Goal: Task Accomplishment & Management: Manage account settings

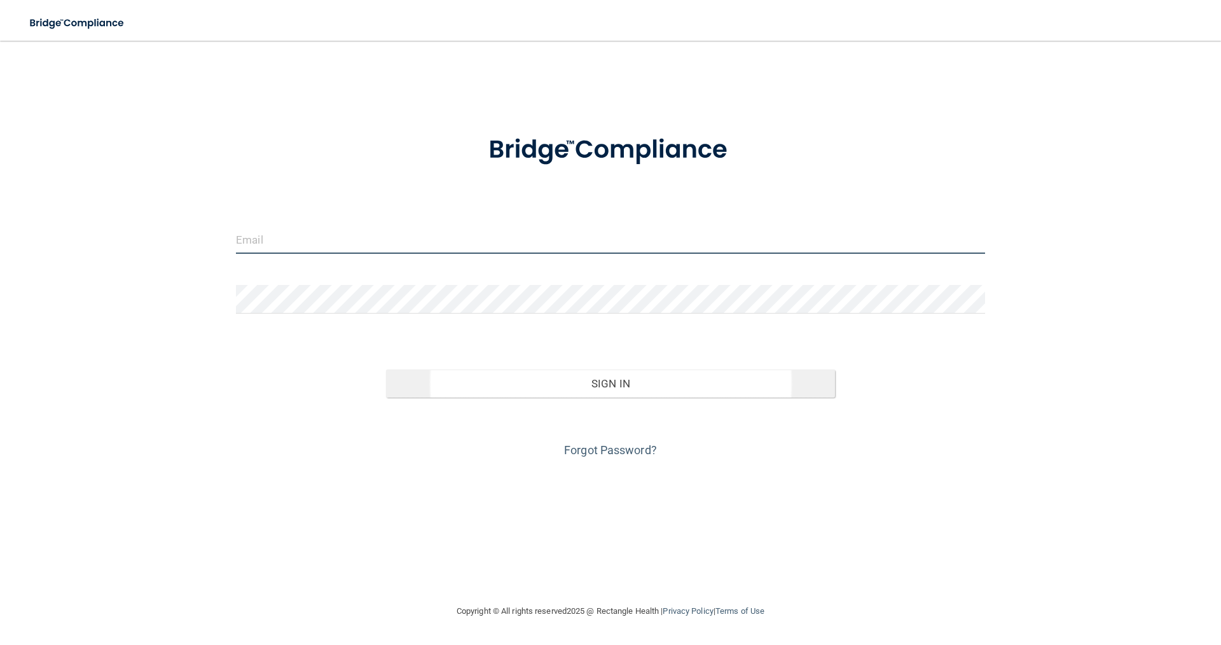
type input "[PERSON_NAME][EMAIL_ADDRESS][DOMAIN_NAME]"
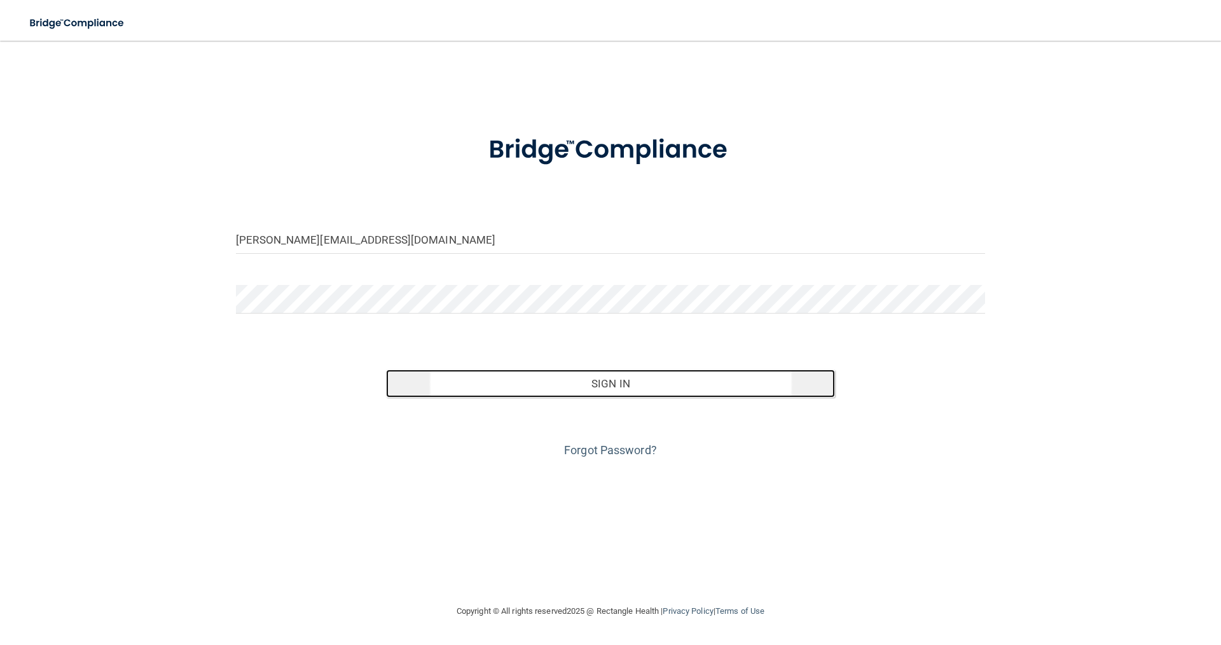
click at [665, 381] on button "Sign In" at bounding box center [611, 383] width 450 height 28
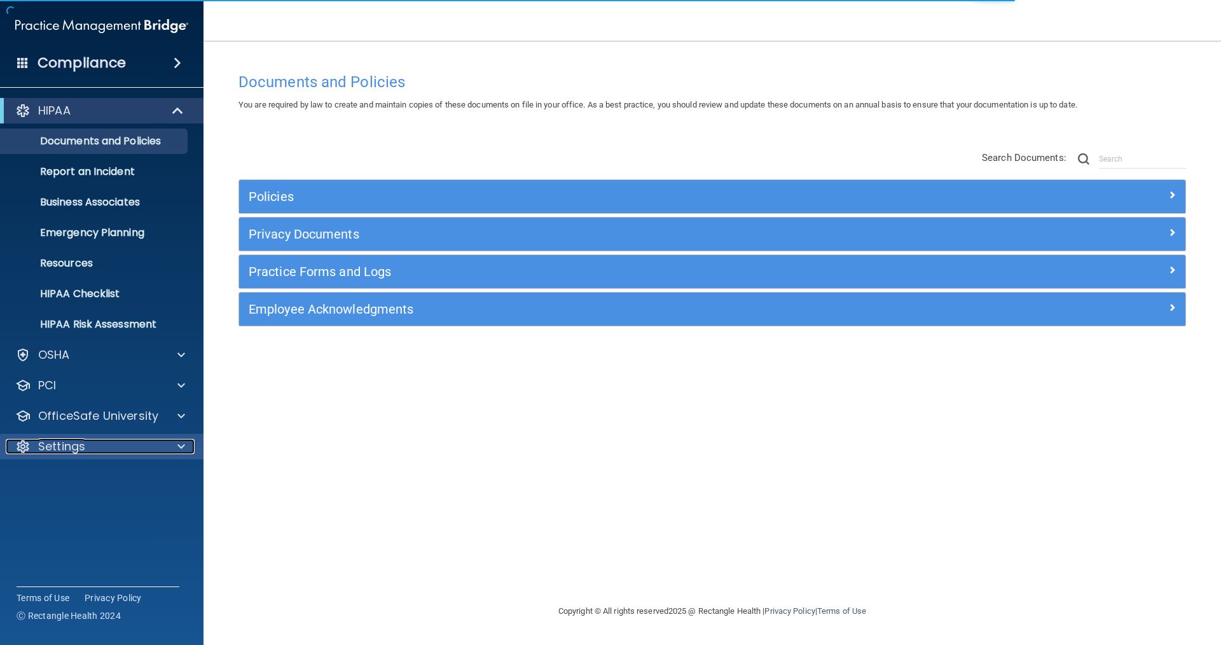
click at [75, 448] on p "Settings" at bounding box center [61, 446] width 47 height 15
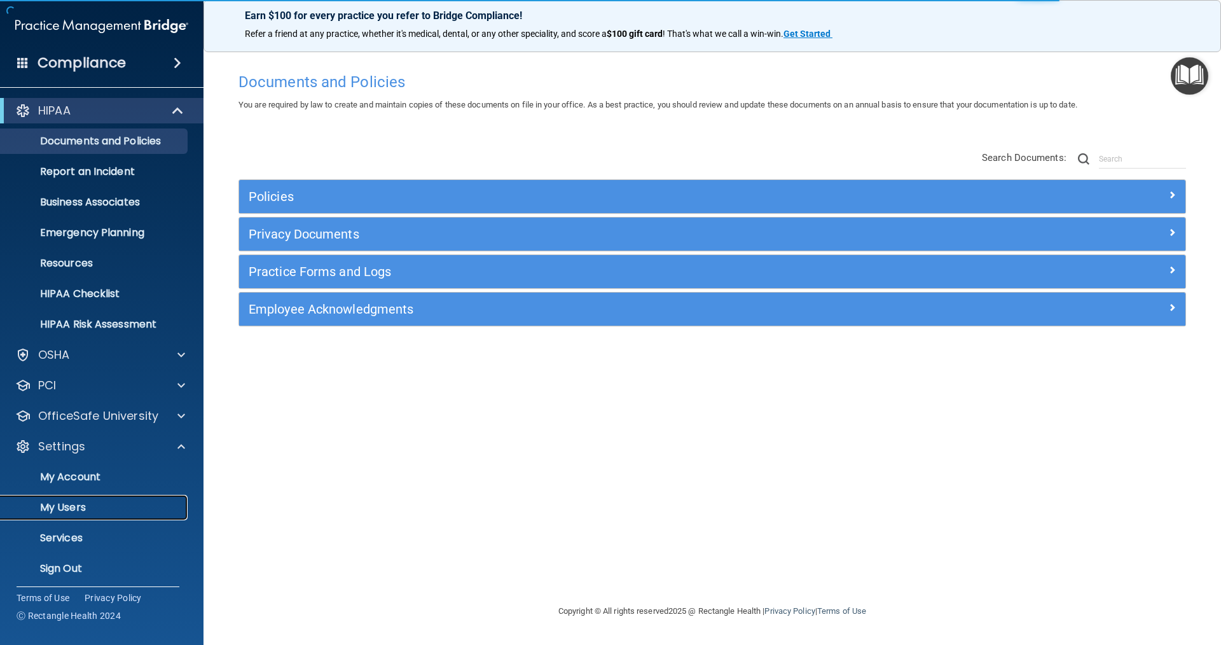
click at [72, 510] on p "My Users" at bounding box center [95, 507] width 174 height 13
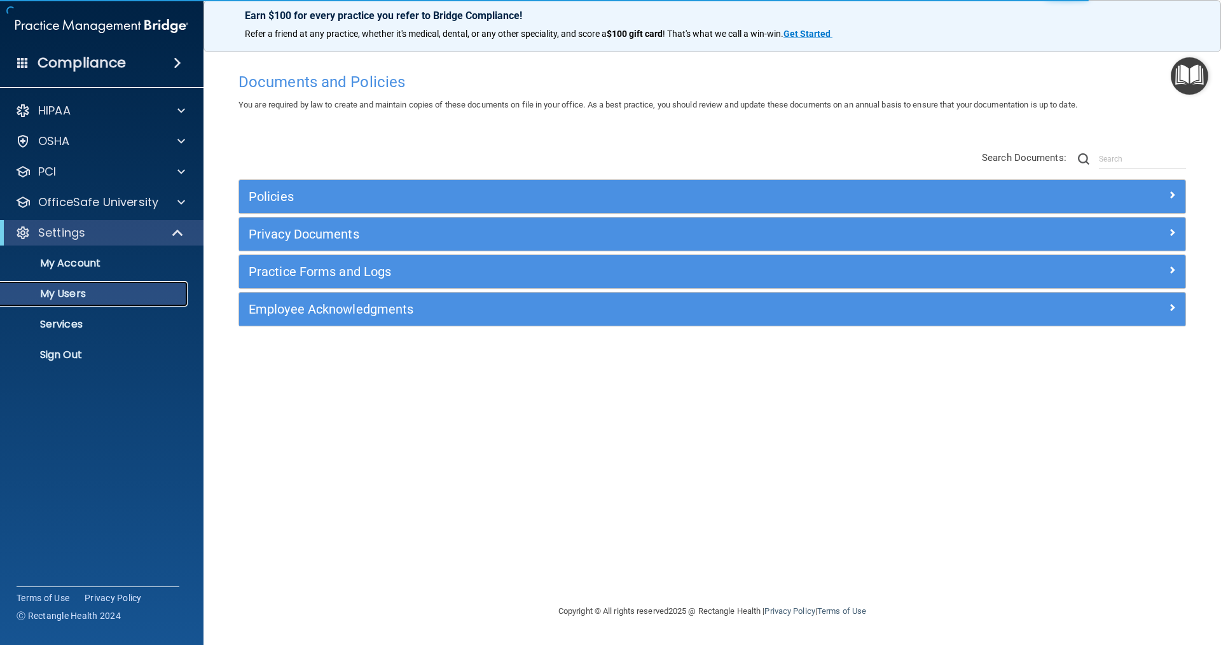
select select "20"
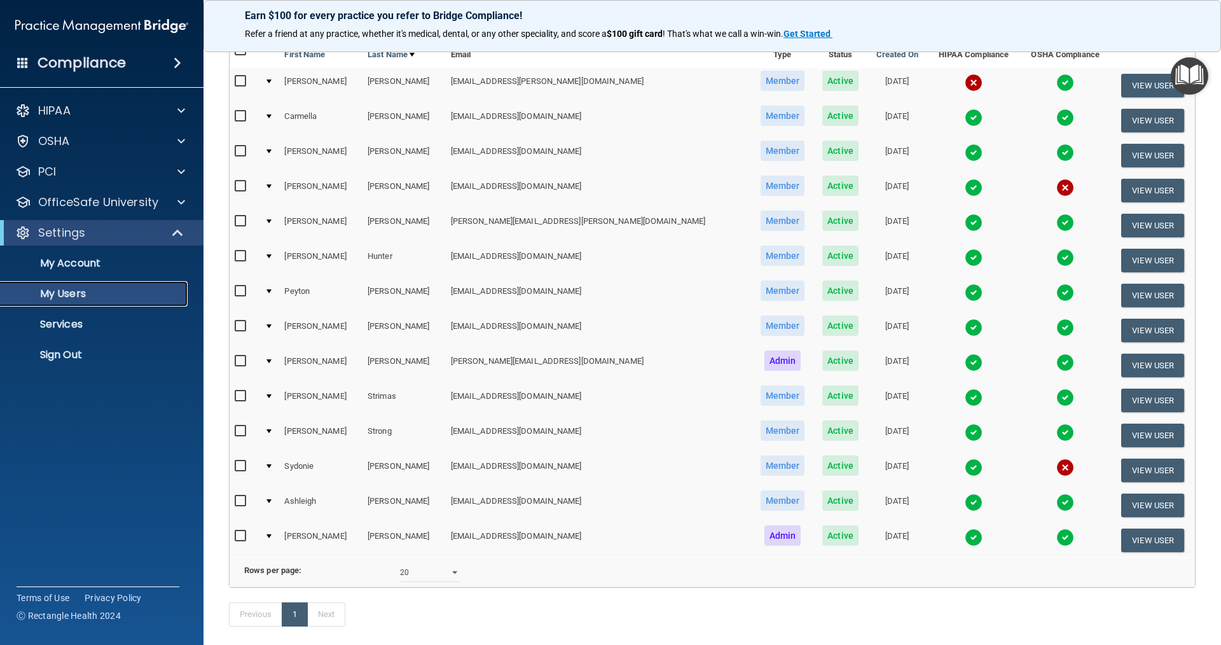
scroll to position [191, 0]
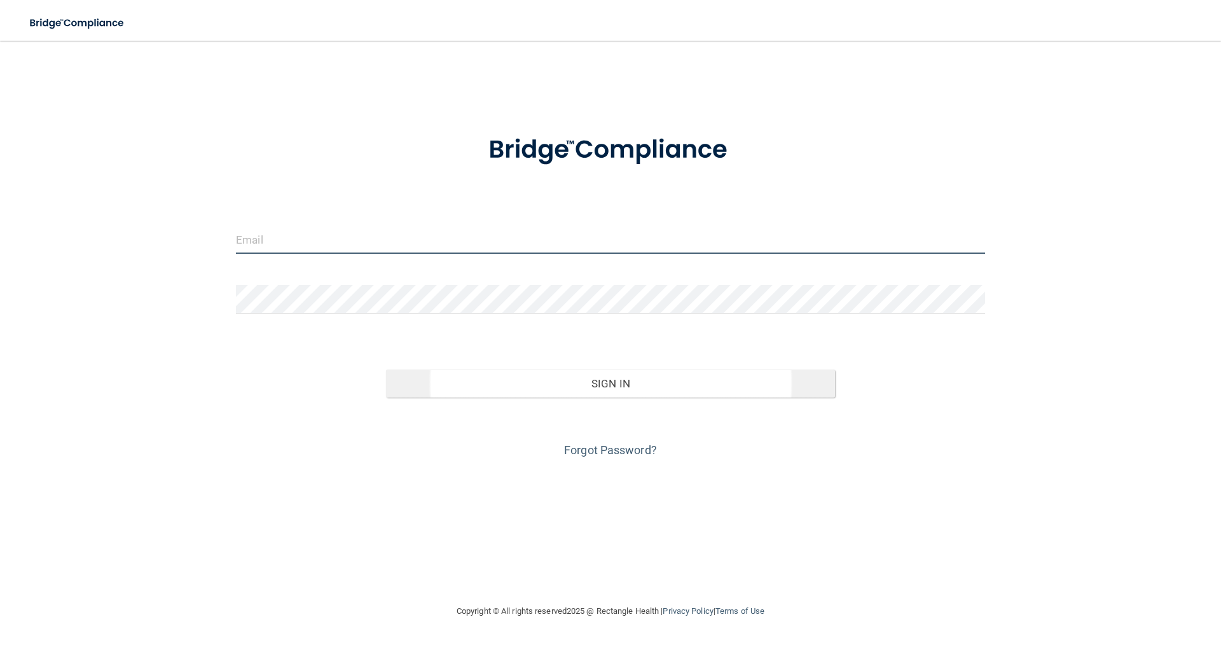
type input "[PERSON_NAME][EMAIL_ADDRESS][DOMAIN_NAME]"
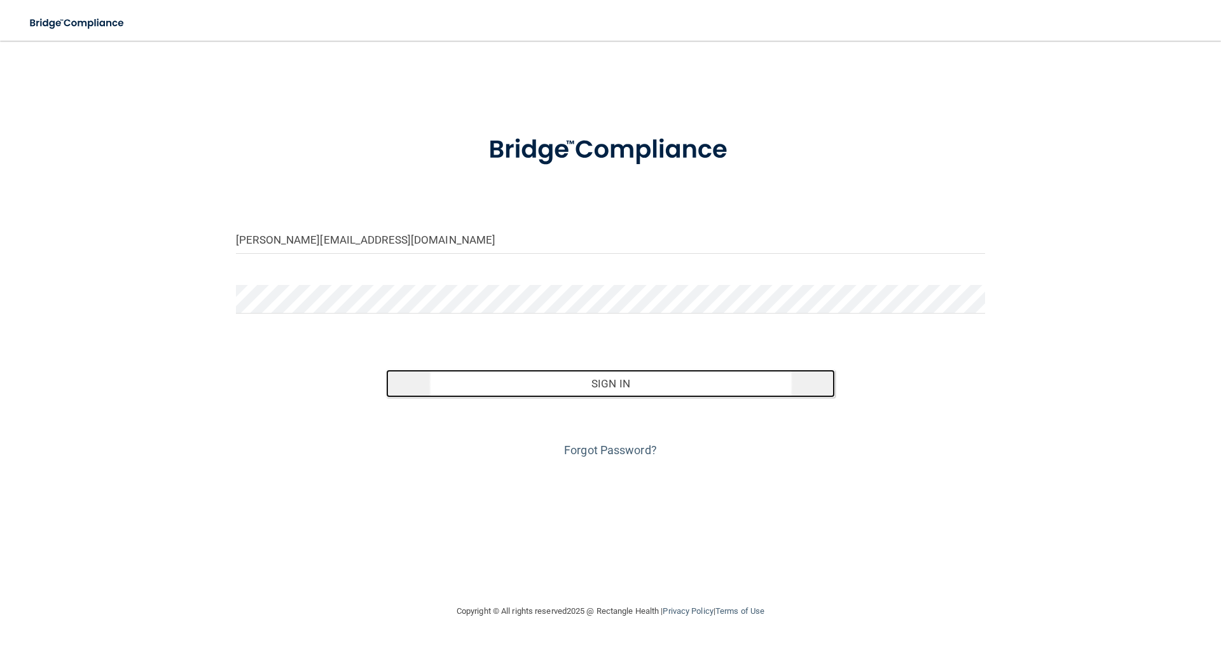
click at [652, 387] on button "Sign In" at bounding box center [611, 383] width 450 height 28
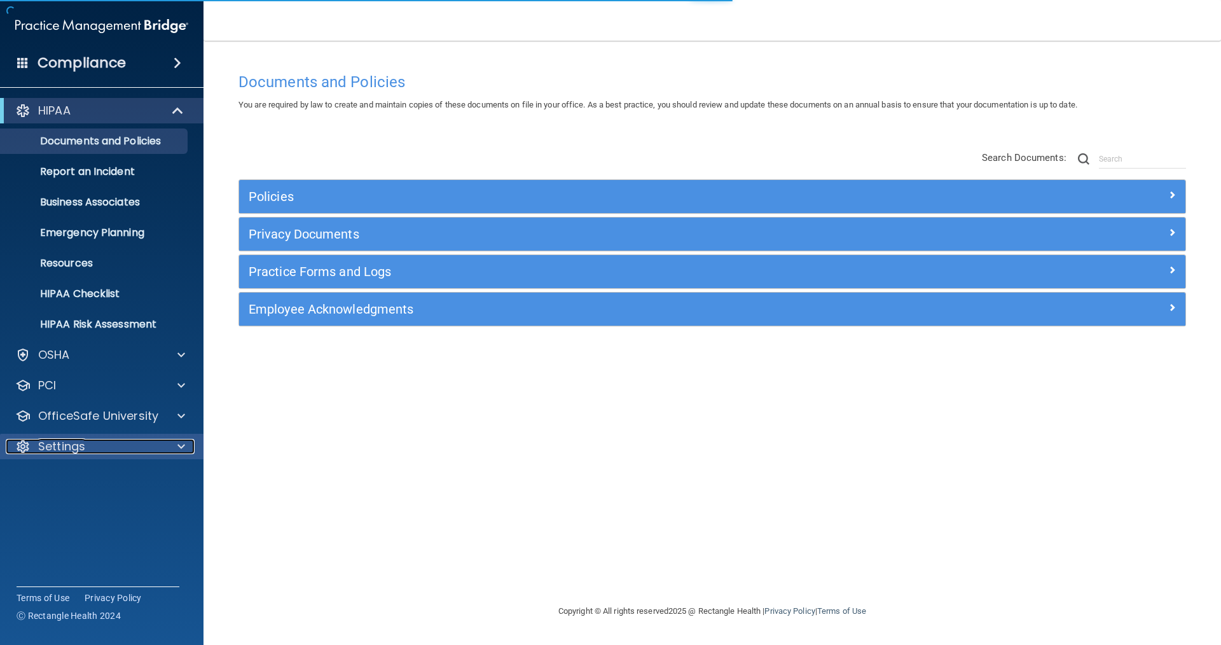
click at [135, 451] on div "Settings" at bounding box center [85, 446] width 158 height 15
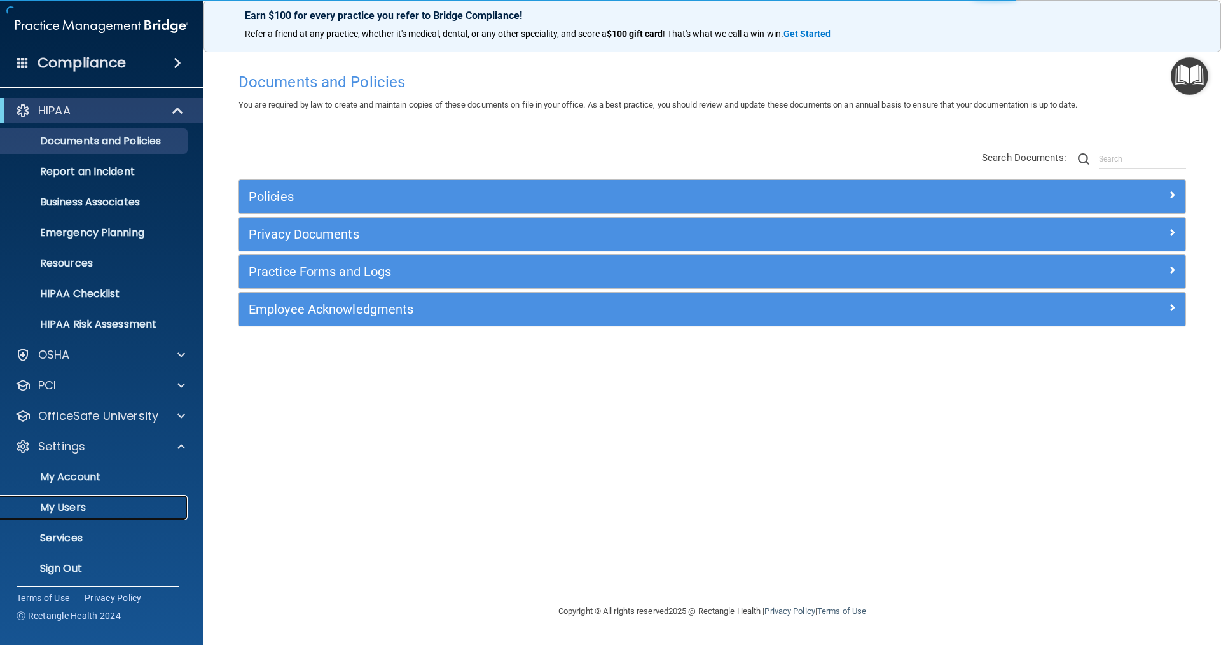
click at [85, 505] on p "My Users" at bounding box center [95, 507] width 174 height 13
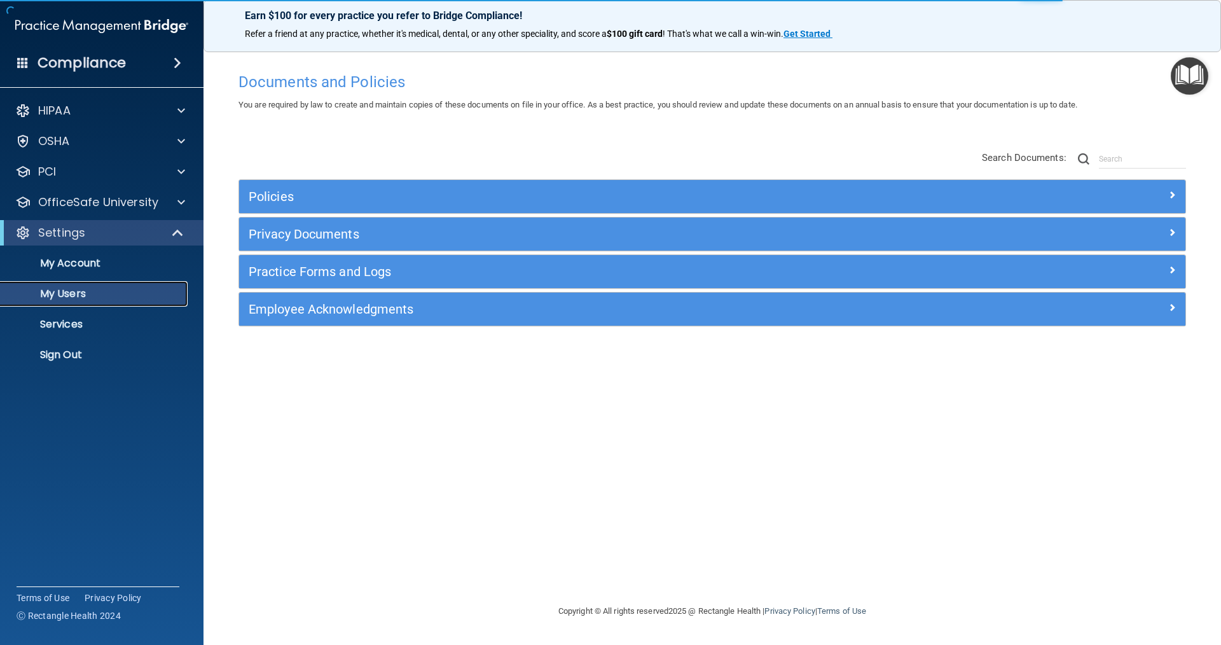
select select "20"
